Goal: Task Accomplishment & Management: Manage account settings

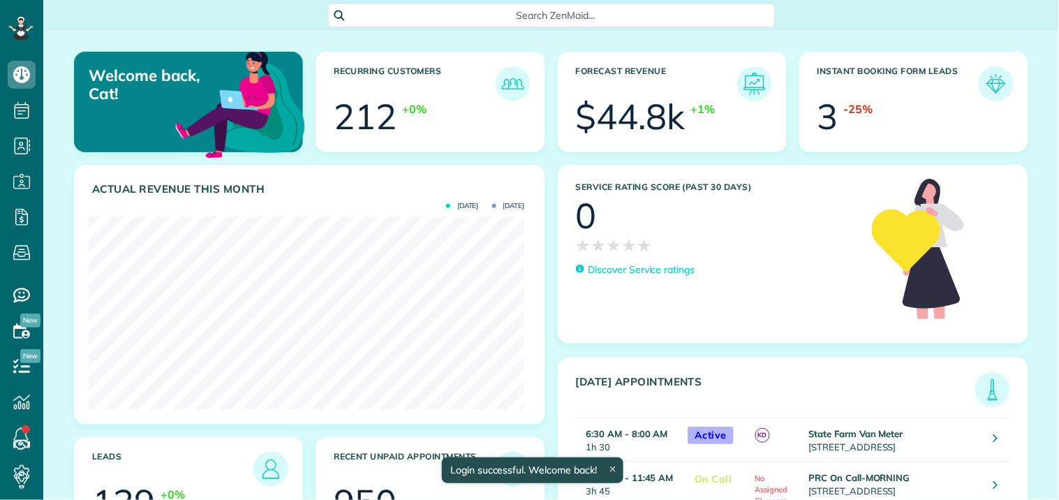
scroll to position [193, 436]
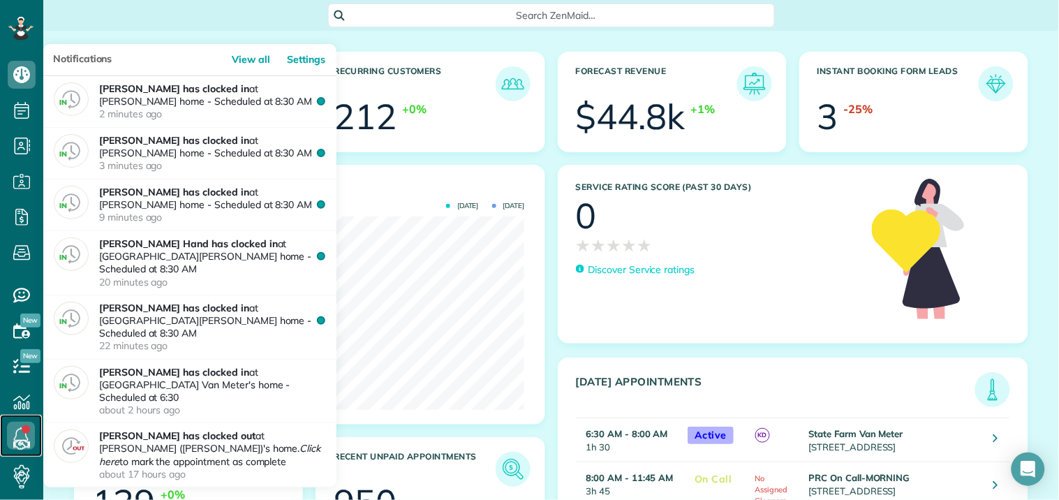
click at [22, 432] on link at bounding box center [21, 436] width 42 height 42
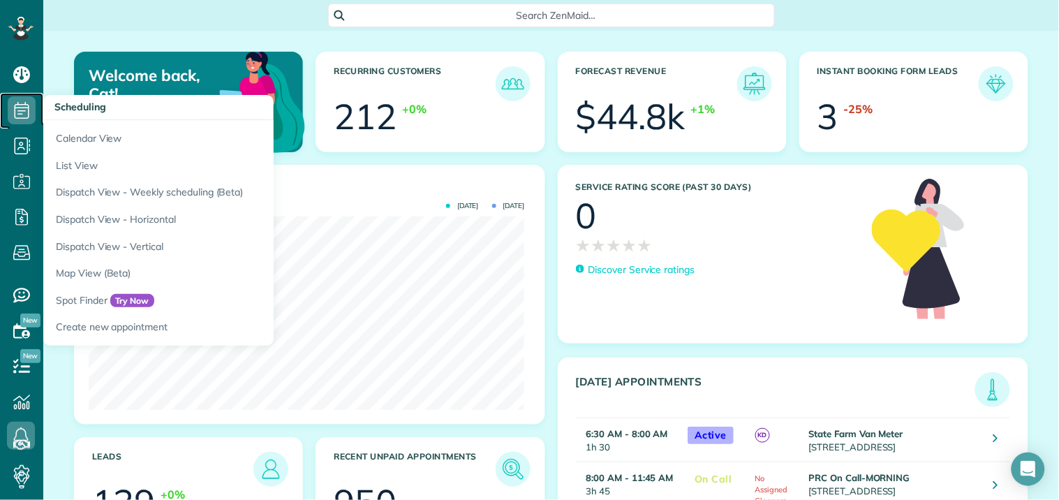
click at [21, 102] on icon at bounding box center [22, 110] width 28 height 28
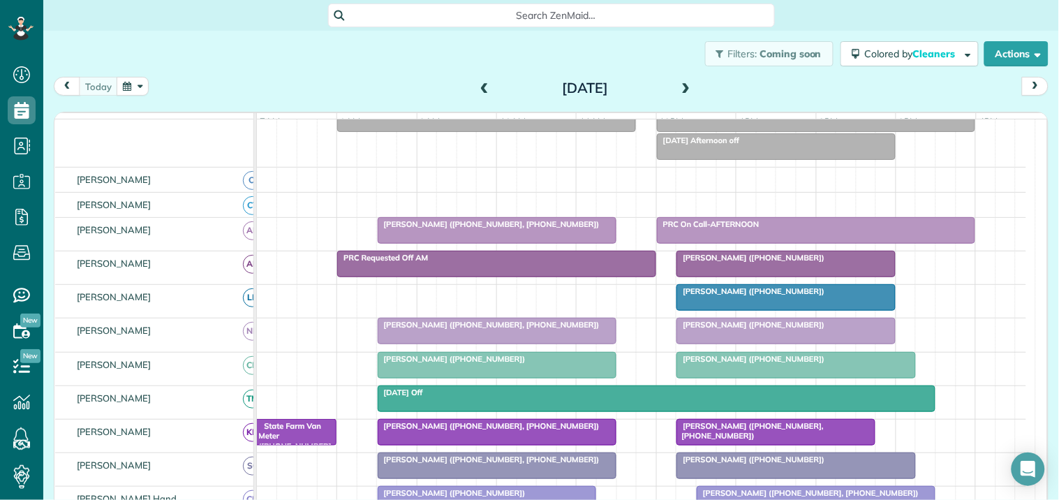
scroll to position [155, 0]
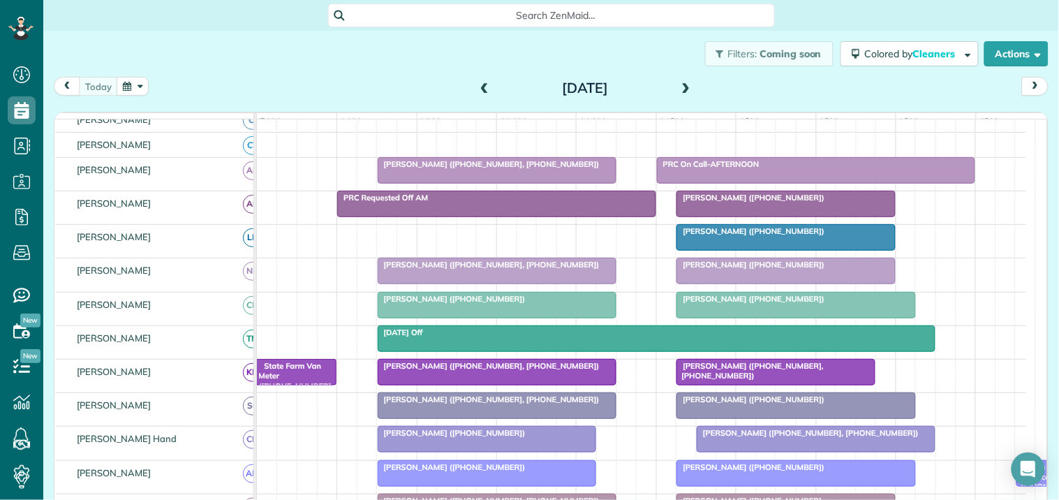
click at [743, 169] on span "PRC On Call-AFTERNOON" at bounding box center [708, 164] width 104 height 10
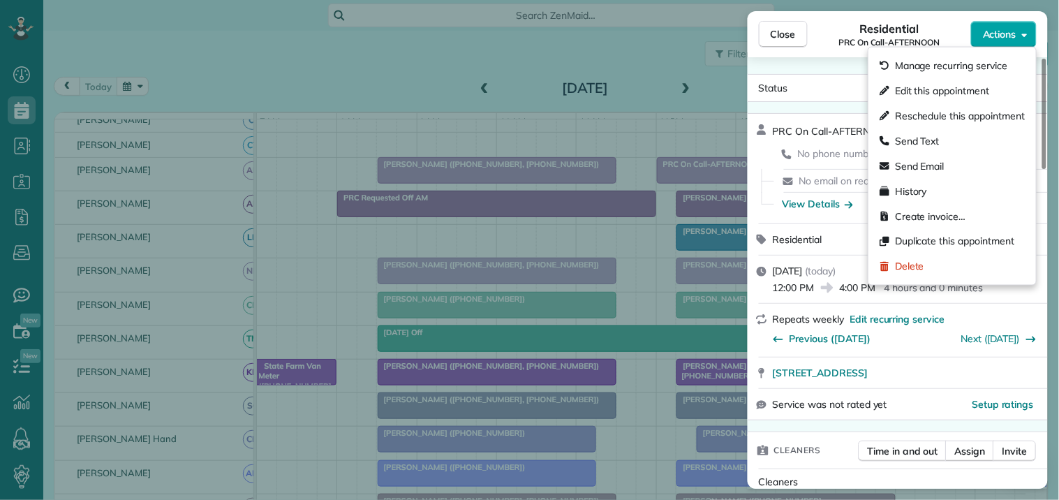
click at [1013, 34] on span "Actions" at bounding box center [1000, 34] width 34 height 14
click at [999, 33] on span "Actions" at bounding box center [1000, 34] width 34 height 14
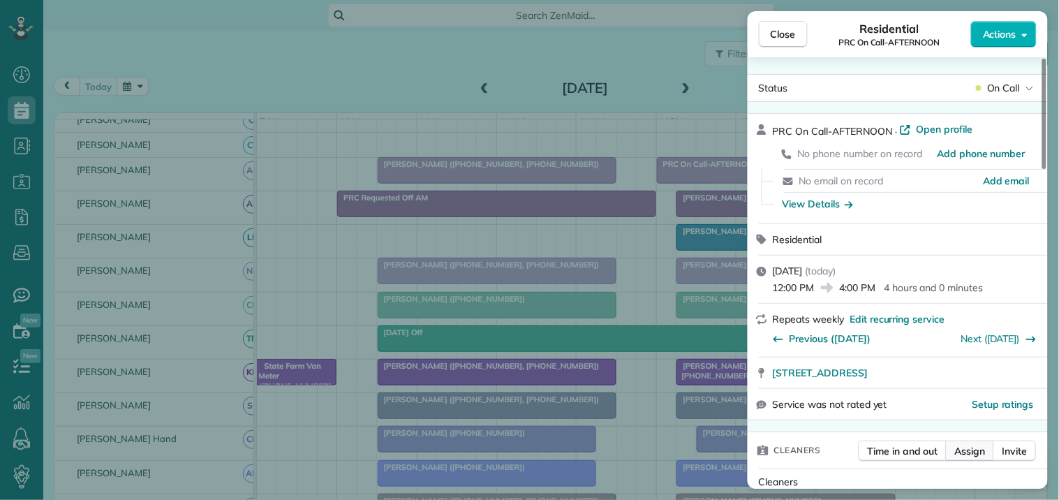
click at [969, 446] on span "Assign" at bounding box center [970, 451] width 31 height 14
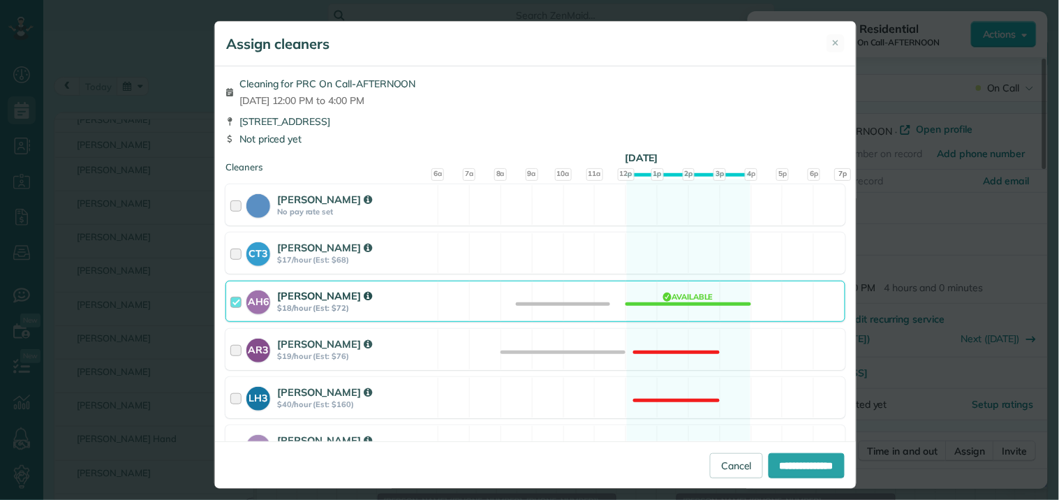
click at [669, 305] on div "AH6 Ashley Hudson $18/hour (Est: $72) Available" at bounding box center [536, 301] width 620 height 41
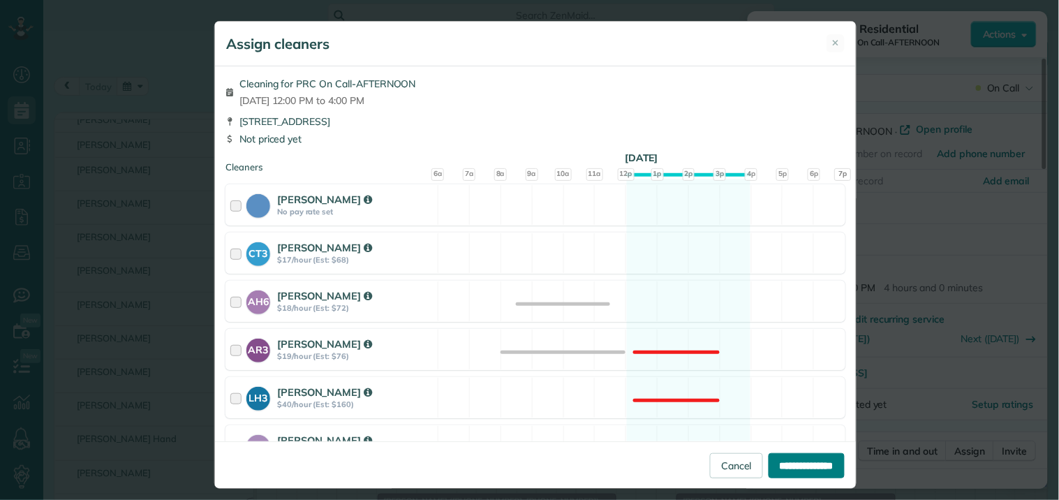
click at [802, 462] on input "**********" at bounding box center [807, 465] width 76 height 25
type input "**********"
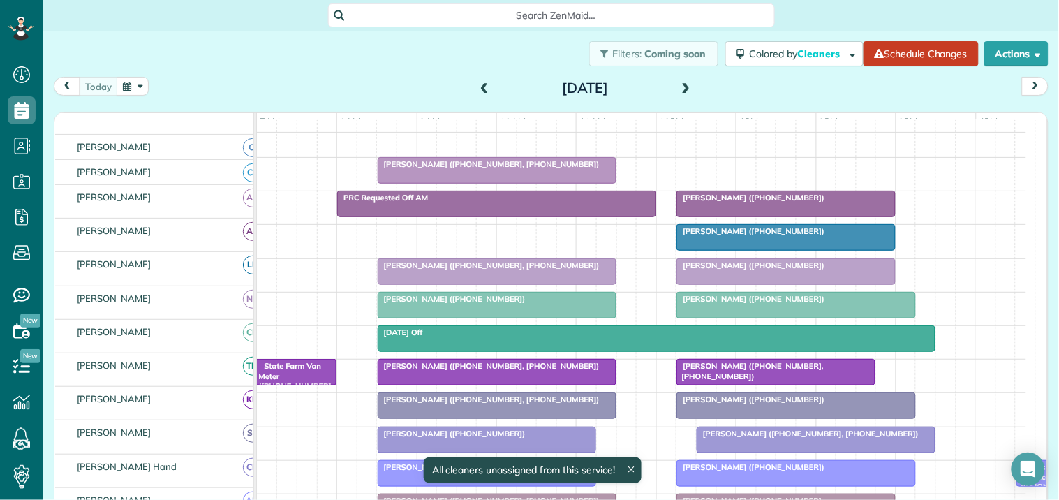
scroll to position [182, 0]
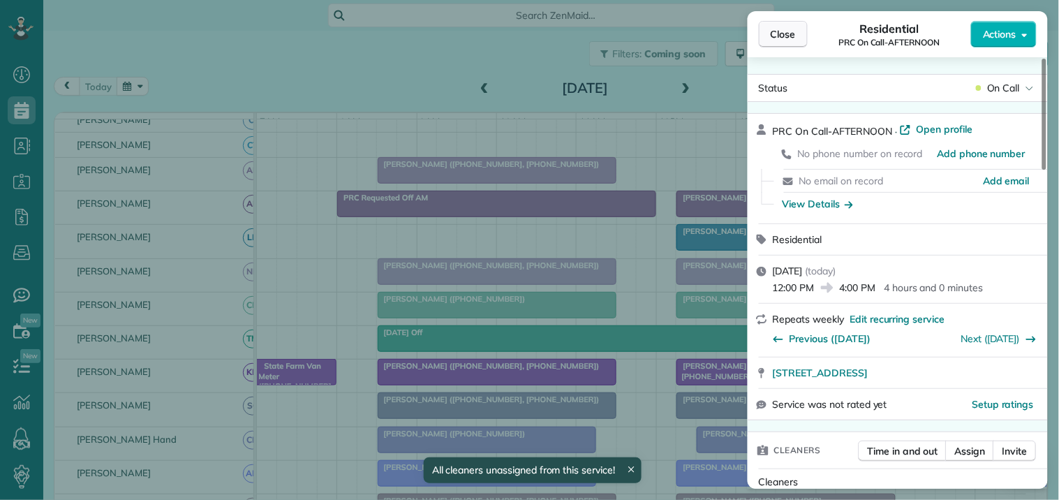
click at [783, 36] on span "Close" at bounding box center [783, 34] width 25 height 14
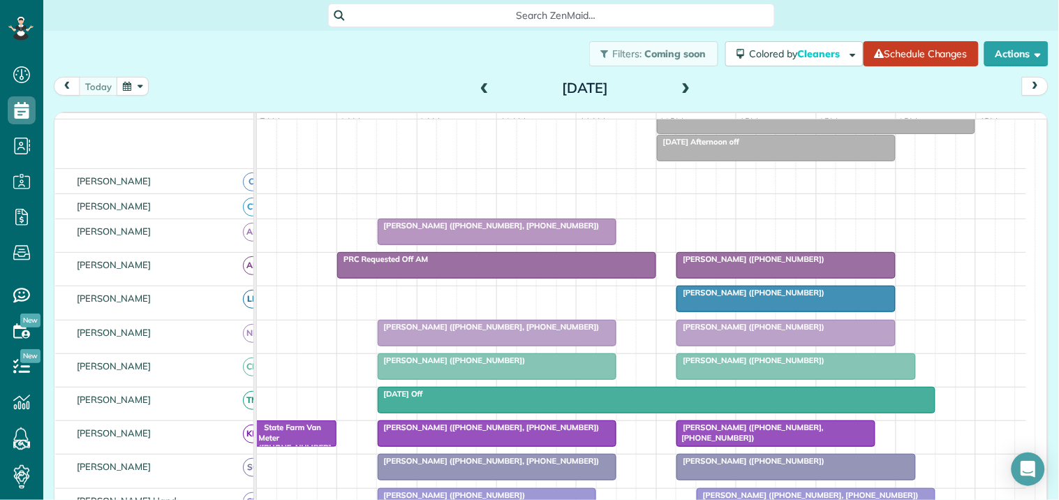
scroll to position [105, 0]
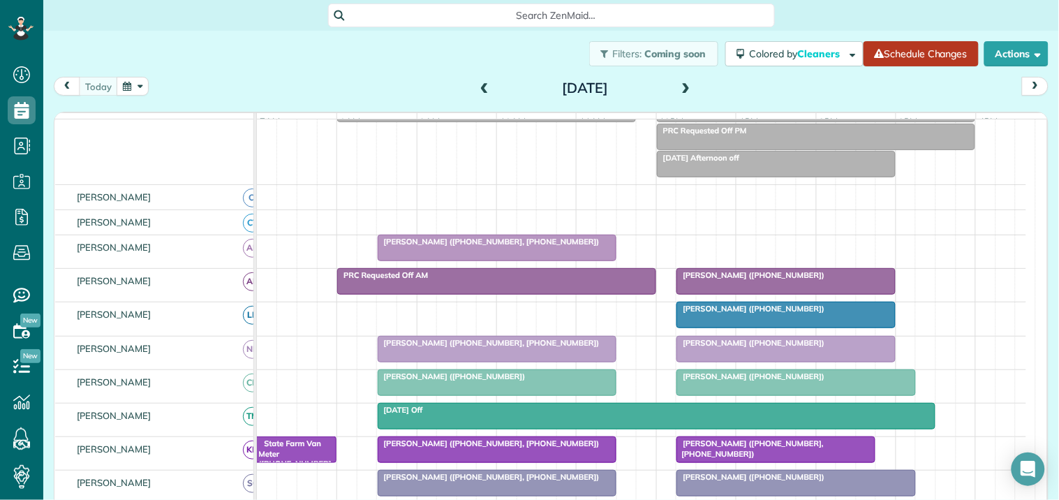
click at [909, 53] on link "Schedule Changes" at bounding box center [921, 53] width 115 height 25
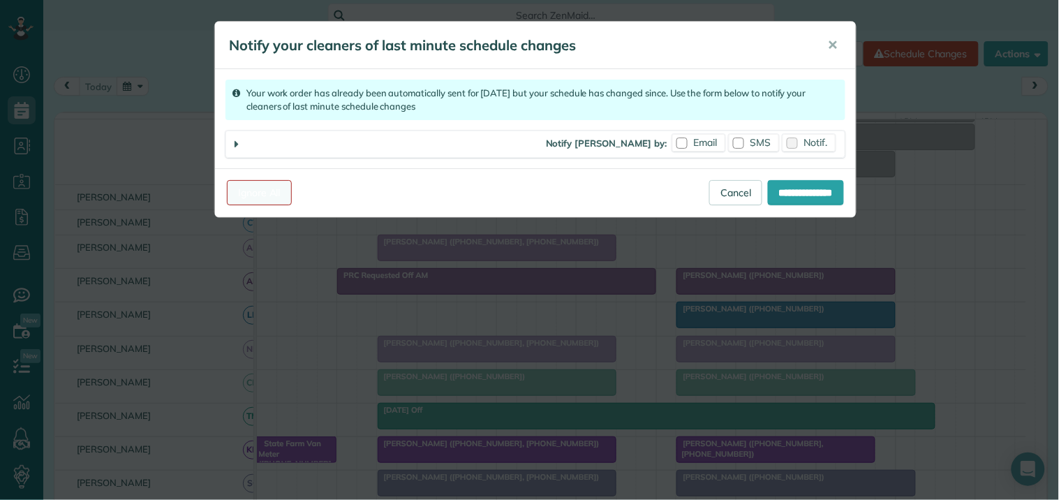
click at [274, 192] on link "Ignore All" at bounding box center [259, 192] width 65 height 25
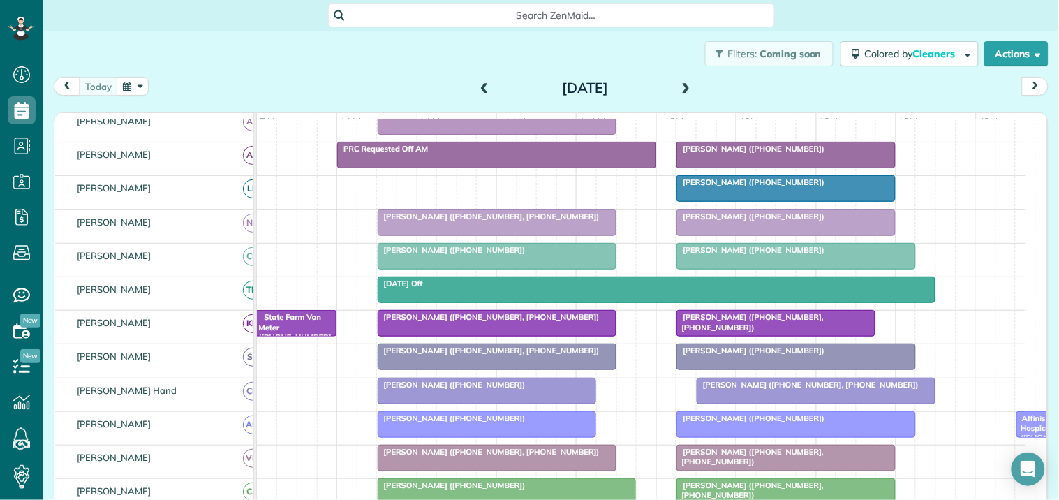
scroll to position [233, 0]
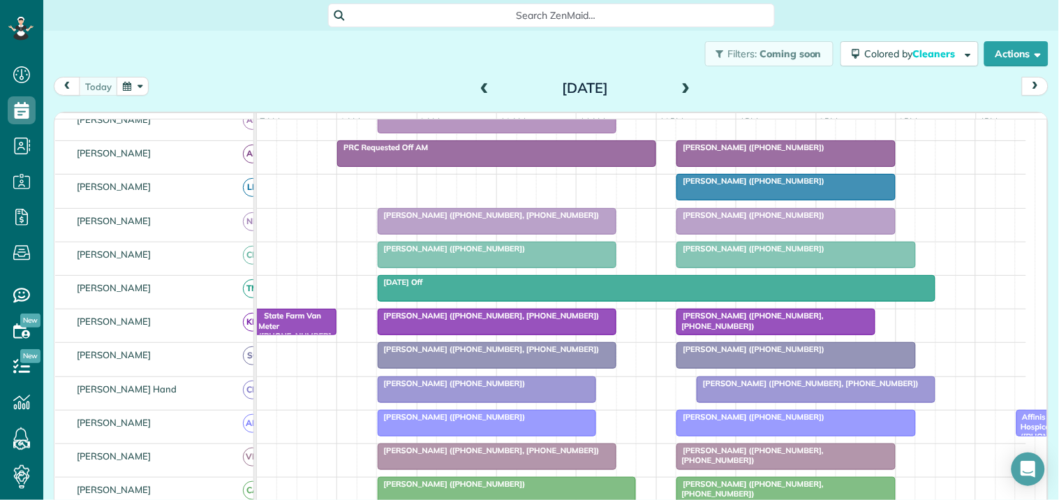
click at [750, 267] on div at bounding box center [795, 254] width 237 height 25
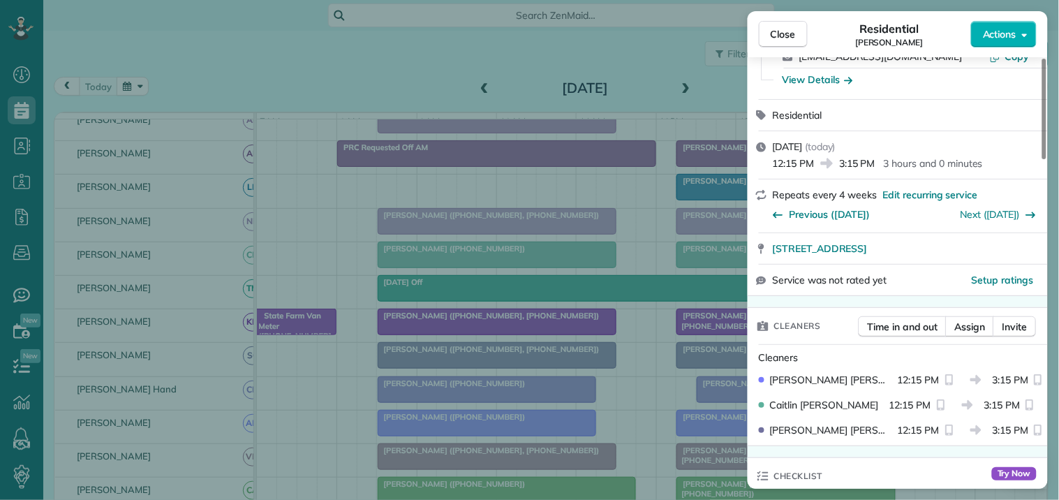
scroll to position [233, 0]
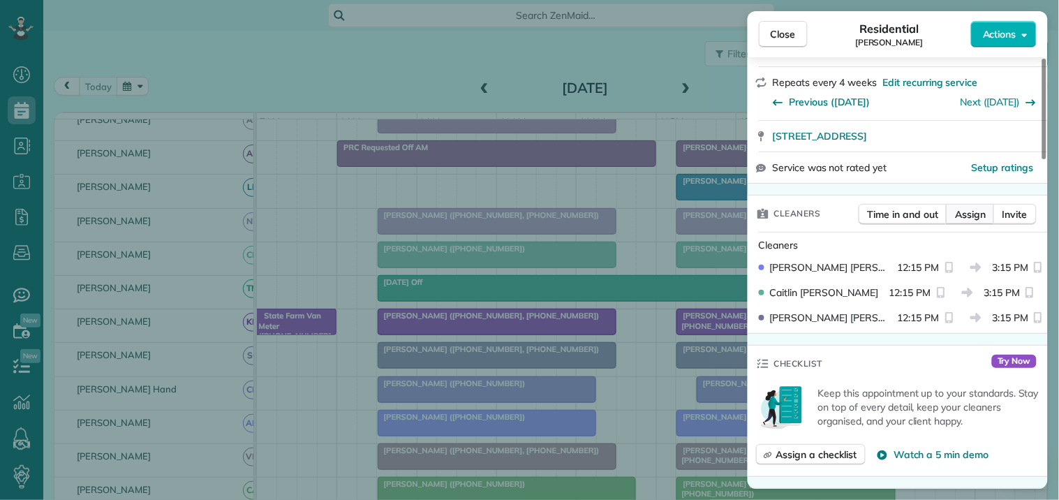
click at [967, 217] on span "Assign" at bounding box center [970, 214] width 31 height 14
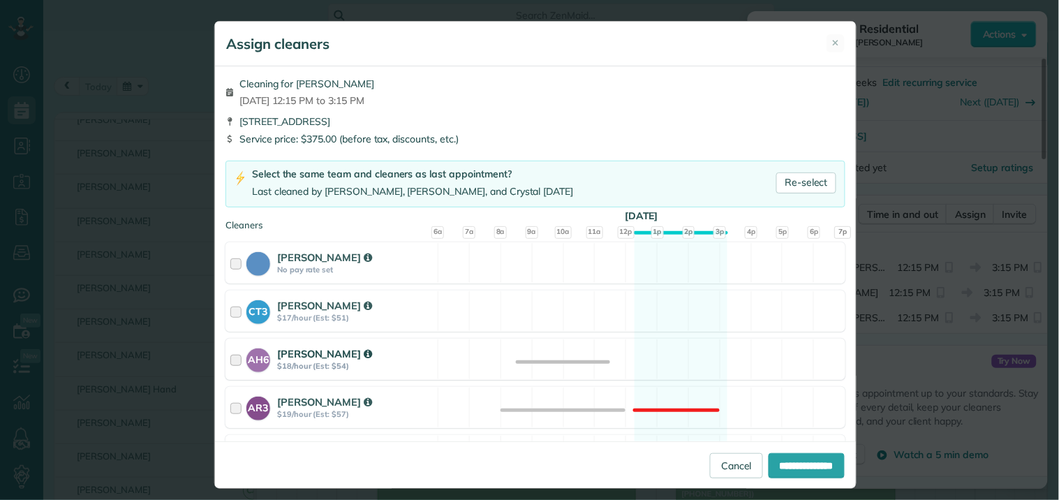
click at [644, 358] on div "AH6 [PERSON_NAME] $18/hour (Est: $54) Available" at bounding box center [536, 359] width 620 height 41
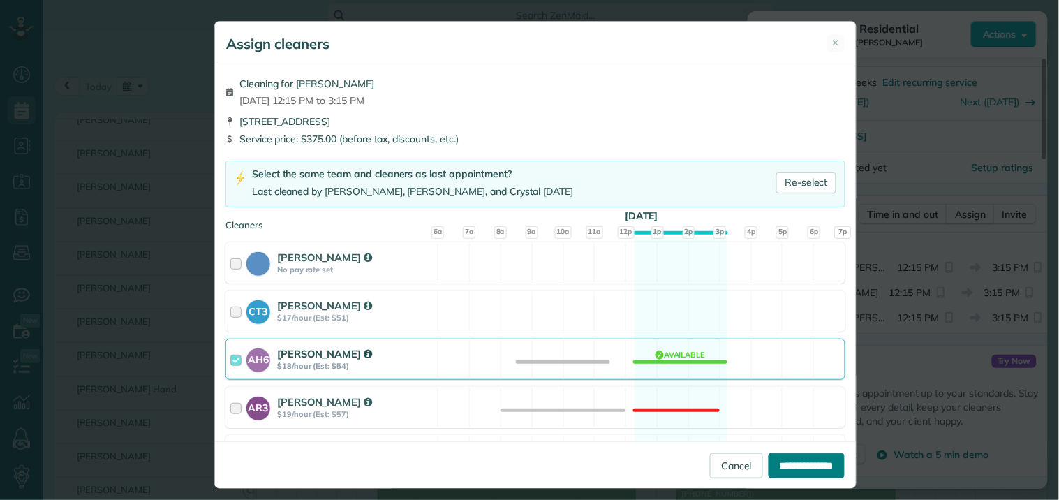
click at [795, 464] on input "**********" at bounding box center [807, 465] width 76 height 25
type input "**********"
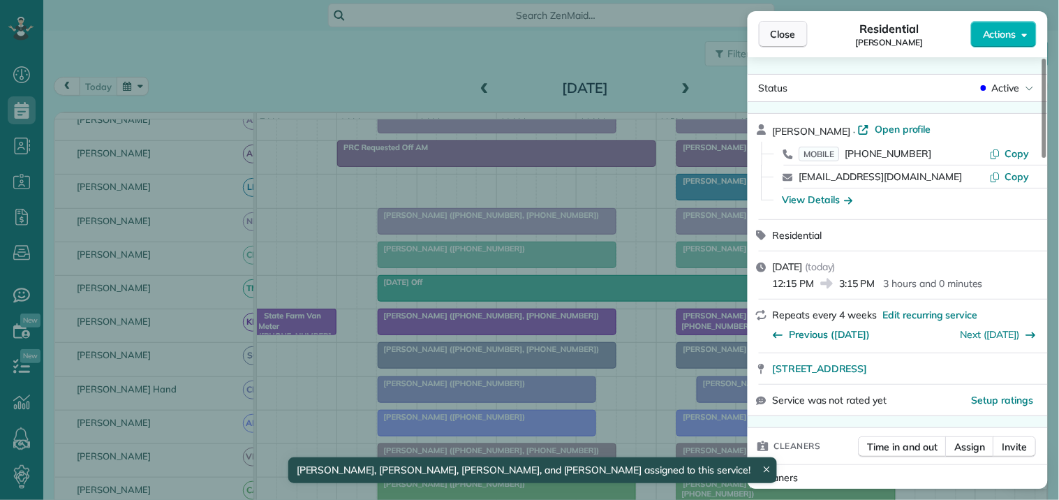
click at [789, 38] on span "Close" at bounding box center [783, 34] width 25 height 14
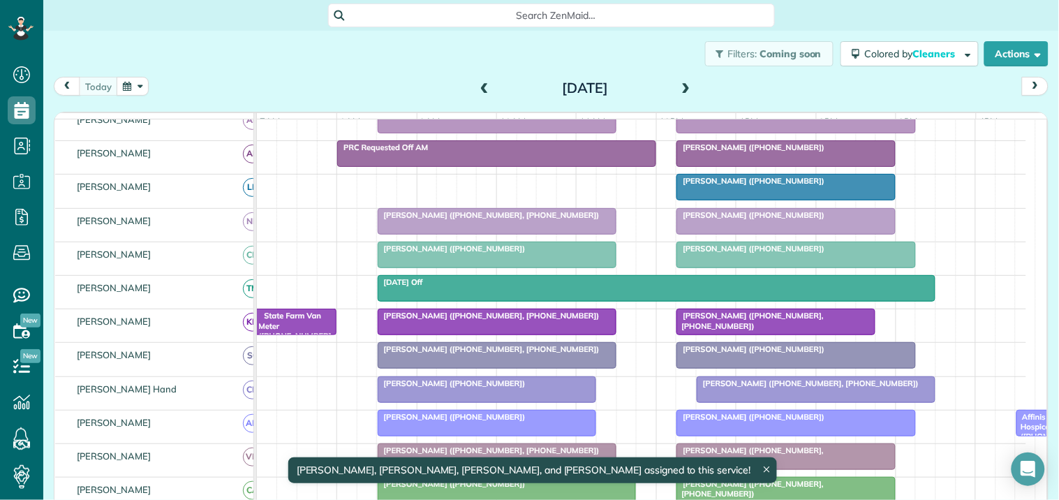
click at [492, 234] on div at bounding box center [497, 221] width 237 height 25
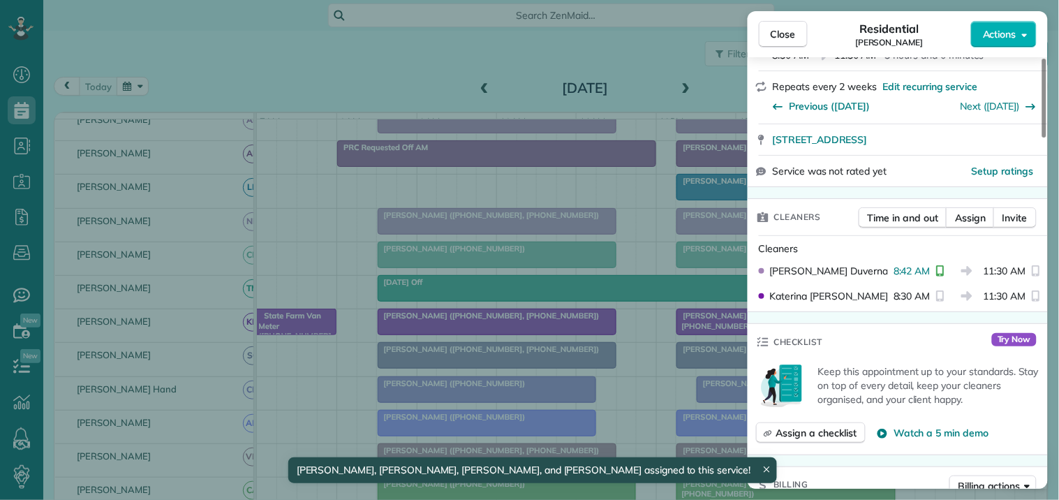
scroll to position [465, 0]
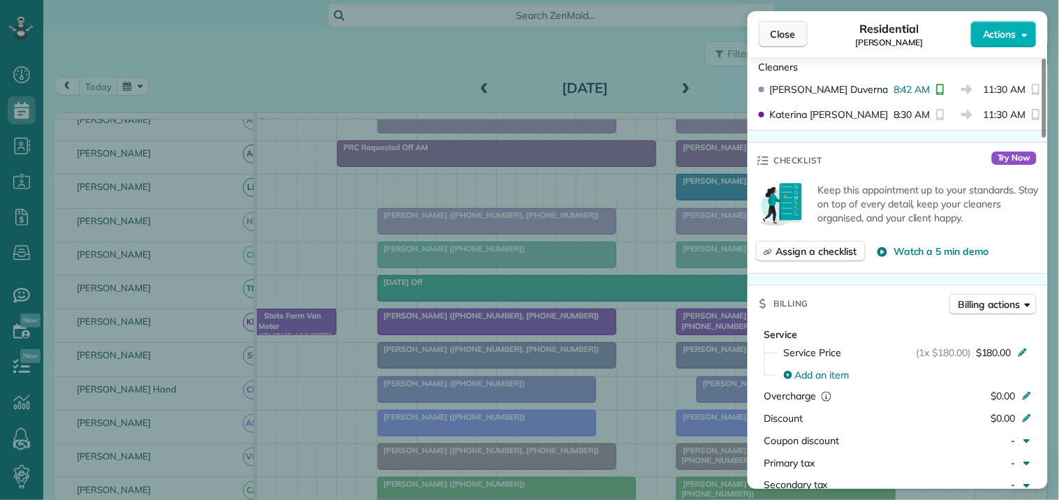
click at [787, 28] on span "Close" at bounding box center [783, 34] width 25 height 14
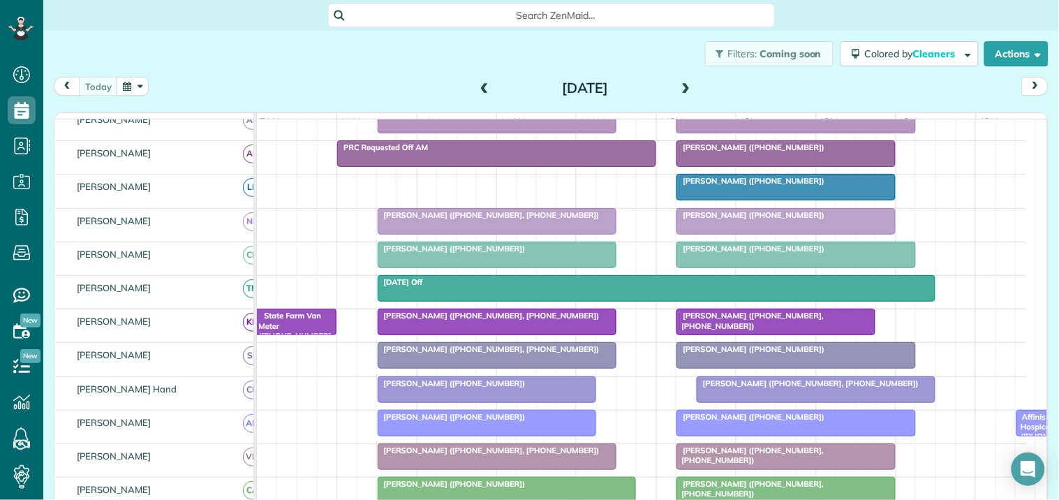
click at [462, 354] on span "[PERSON_NAME] ([PHONE_NUMBER], [PHONE_NUMBER])" at bounding box center [488, 349] width 223 height 10
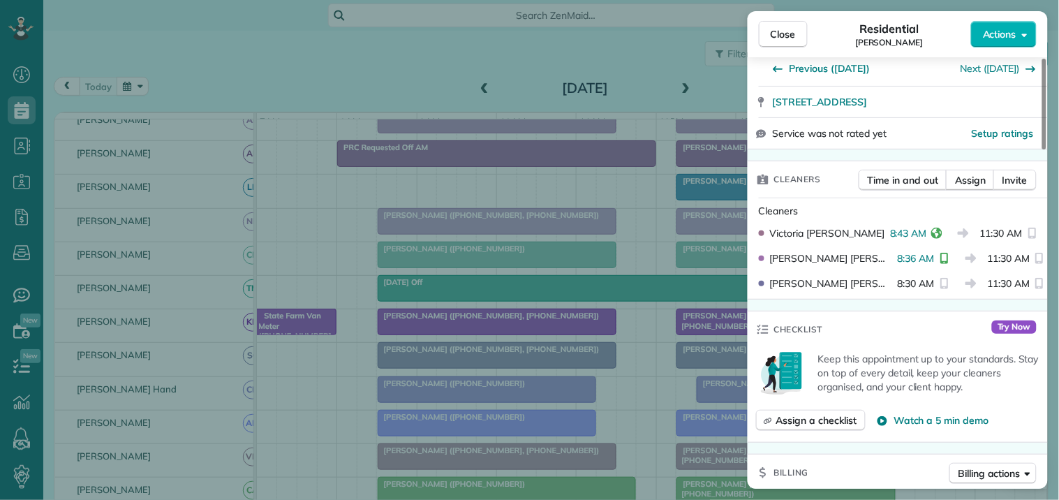
scroll to position [310, 0]
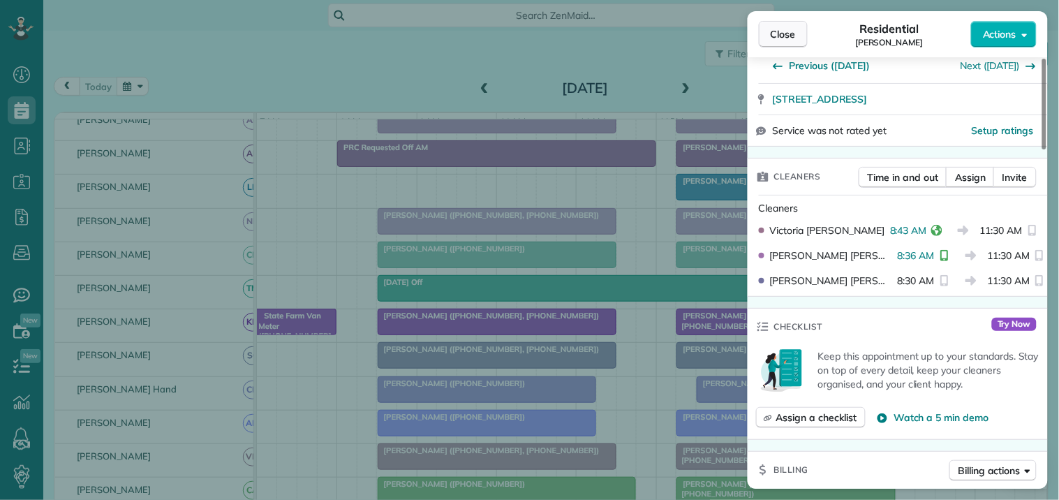
click at [787, 41] on span "Close" at bounding box center [783, 34] width 25 height 14
